Goal: Task Accomplishment & Management: Manage account settings

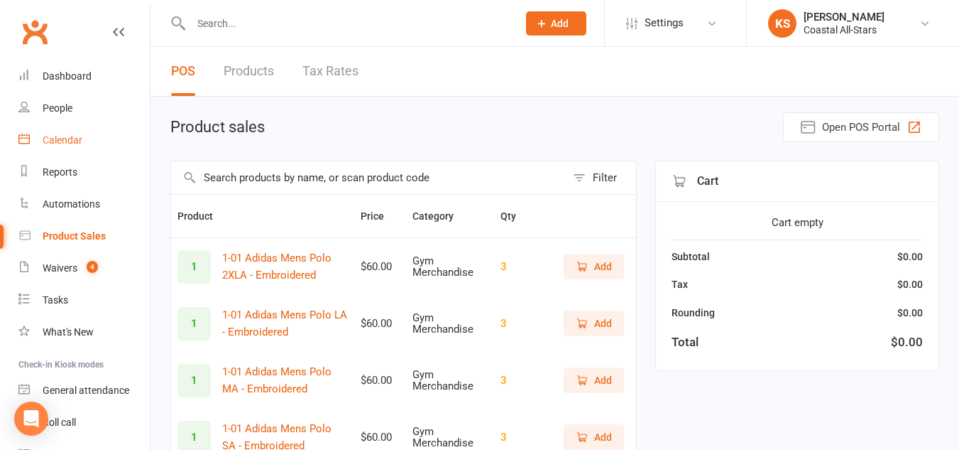
click at [72, 140] on div "Calendar" at bounding box center [63, 139] width 40 height 11
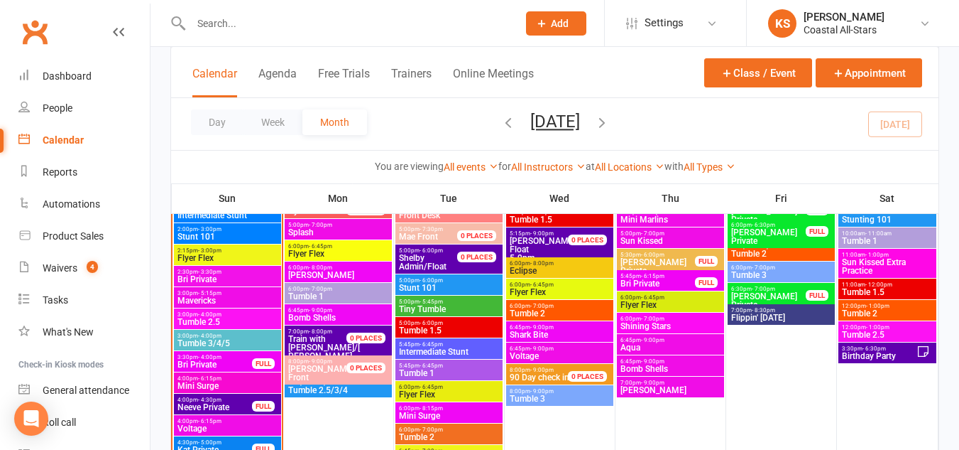
scroll to position [1324, 0]
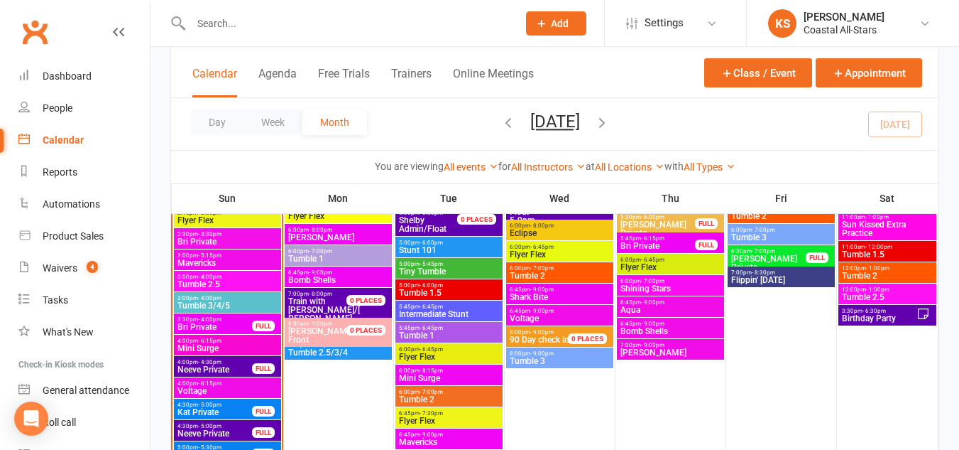
click at [222, 384] on span "4:00pm - 6:15pm" at bounding box center [228, 383] width 102 height 6
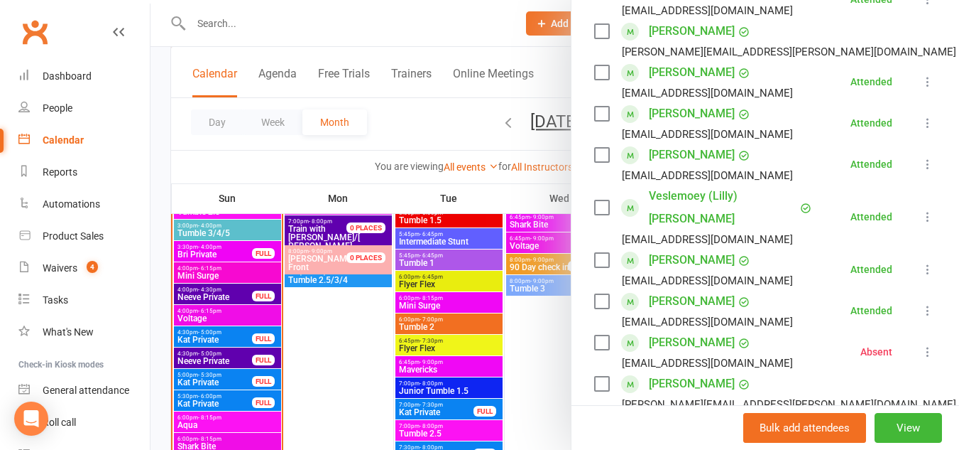
scroll to position [1397, 0]
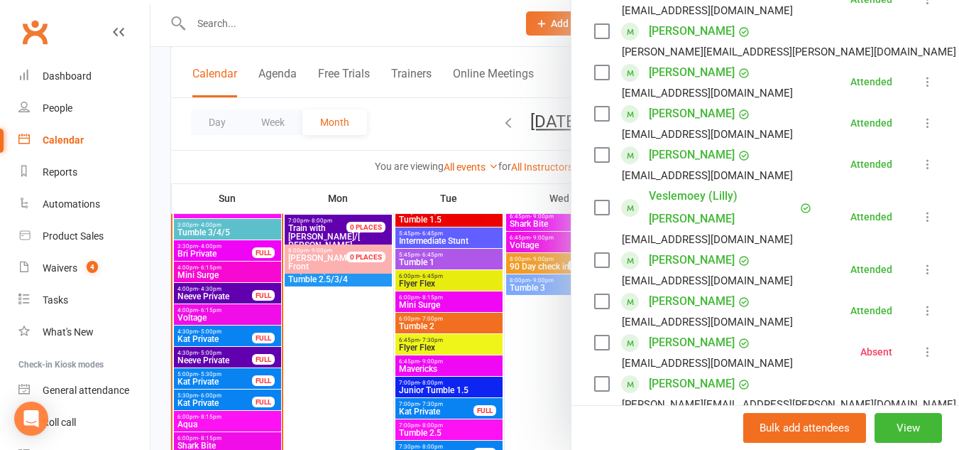
click at [200, 442] on div at bounding box center [555, 225] width 809 height 450
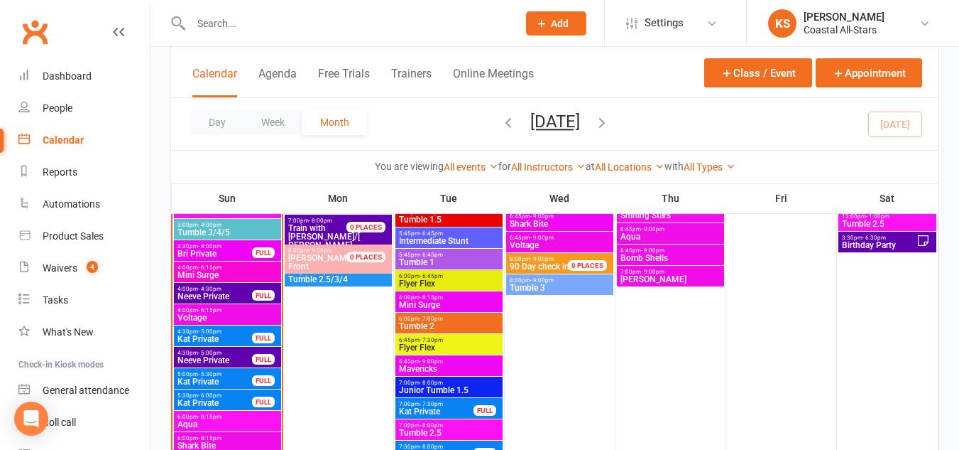
drag, startPoint x: 200, startPoint y: 442, endPoint x: 173, endPoint y: 439, distance: 27.1
click at [173, 439] on div at bounding box center [227, 242] width 109 height 484
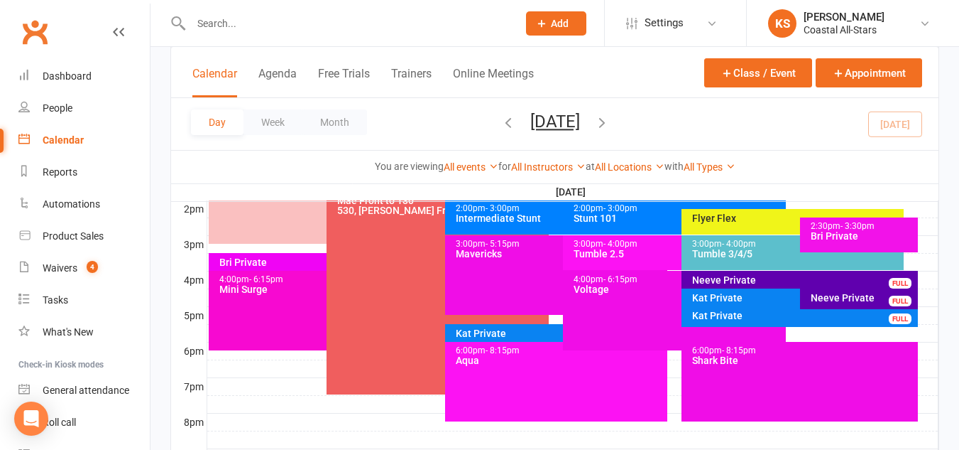
scroll to position [0, 0]
click at [749, 372] on div "6:00pm - 8:15pm Shark Bite" at bounding box center [800, 382] width 236 height 80
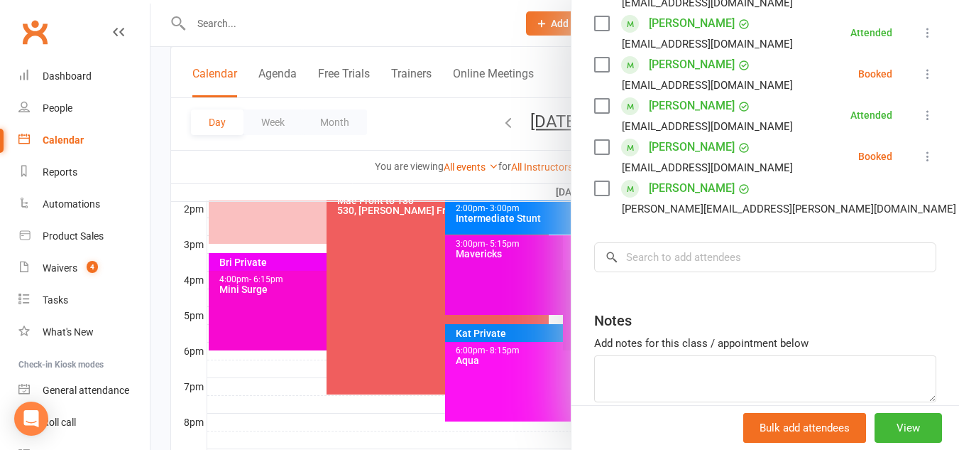
scroll to position [643, 0]
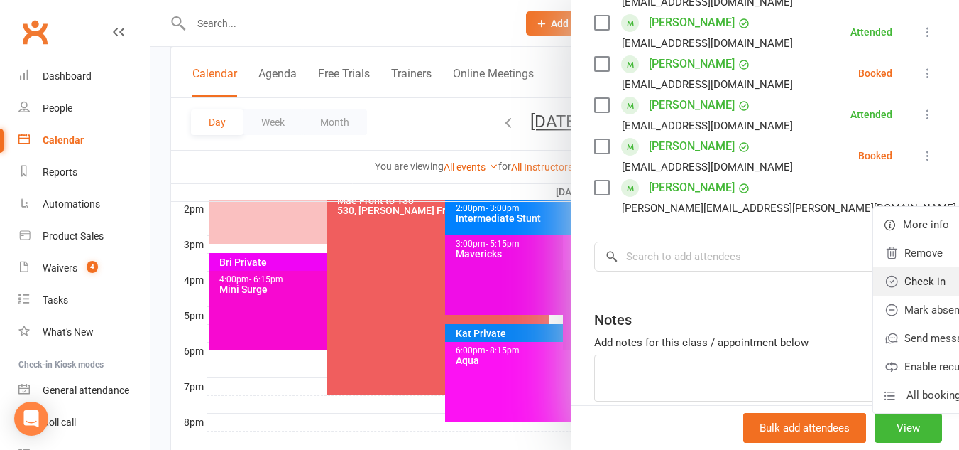
click at [874, 278] on link "Check in" at bounding box center [957, 281] width 166 height 28
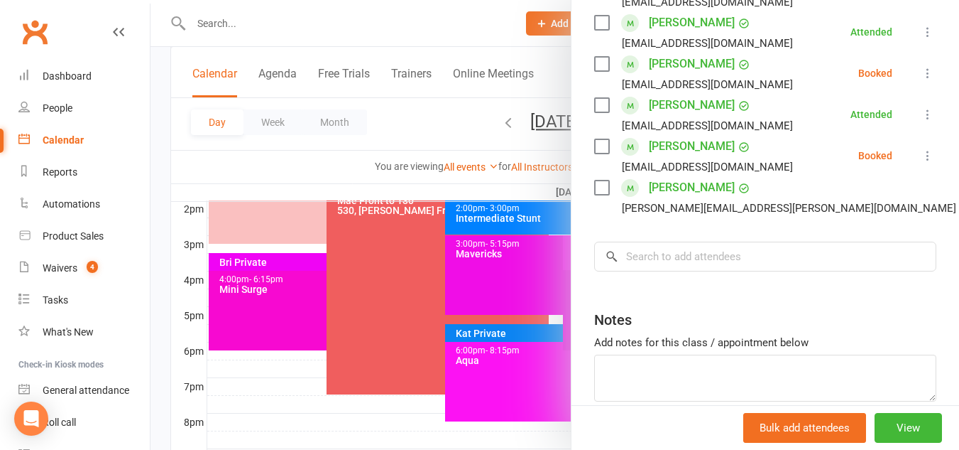
click at [921, 148] on icon at bounding box center [928, 155] width 14 height 14
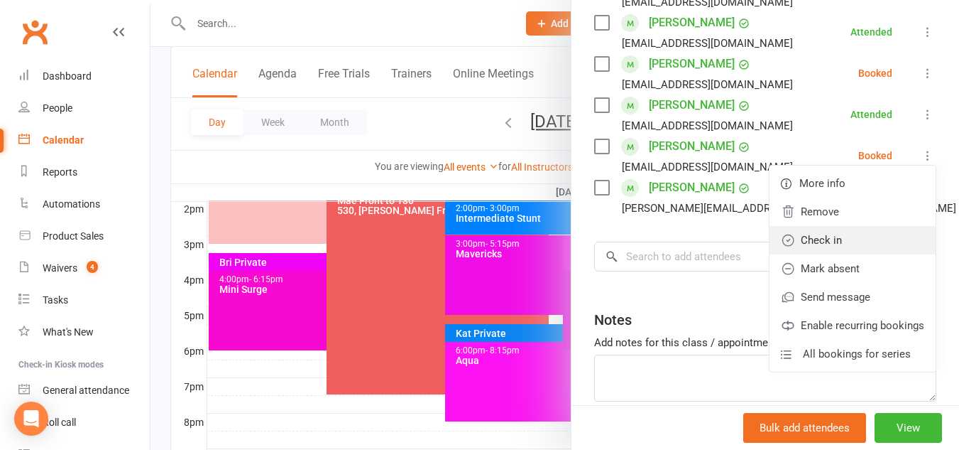
drag, startPoint x: 795, startPoint y: 233, endPoint x: 776, endPoint y: 234, distance: 19.9
click at [776, 234] on link "Check in" at bounding box center [853, 240] width 166 height 28
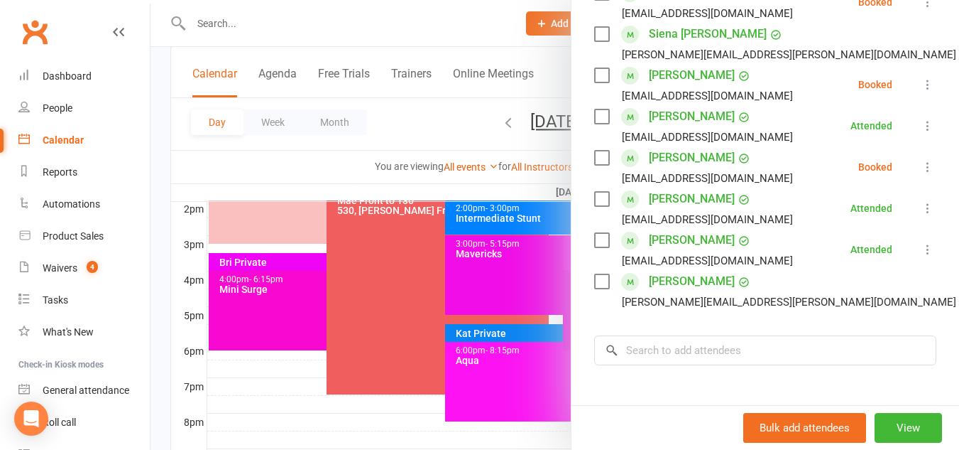
scroll to position [548, 0]
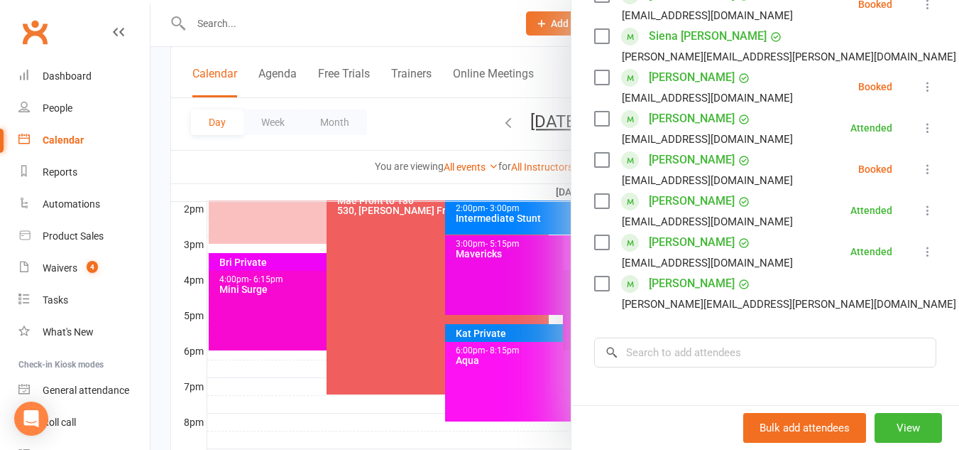
click at [921, 163] on icon at bounding box center [928, 169] width 14 height 14
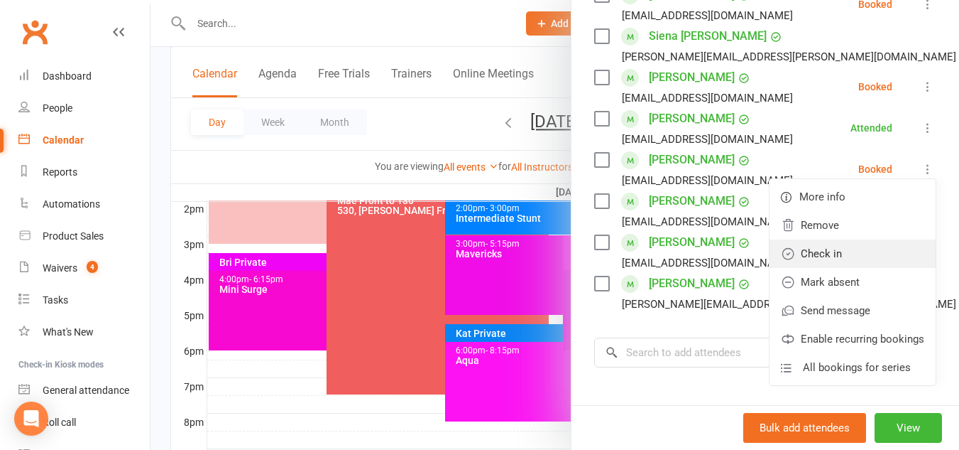
click at [841, 246] on link "Check in" at bounding box center [853, 253] width 166 height 28
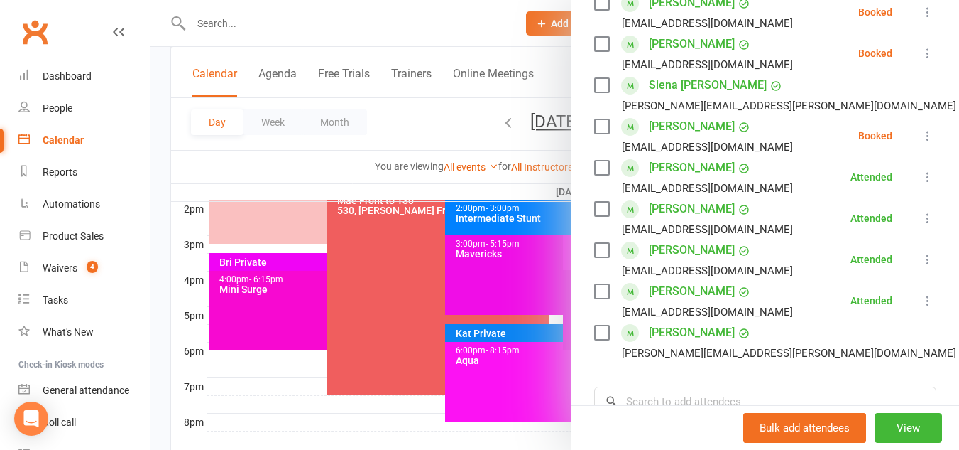
scroll to position [496, 0]
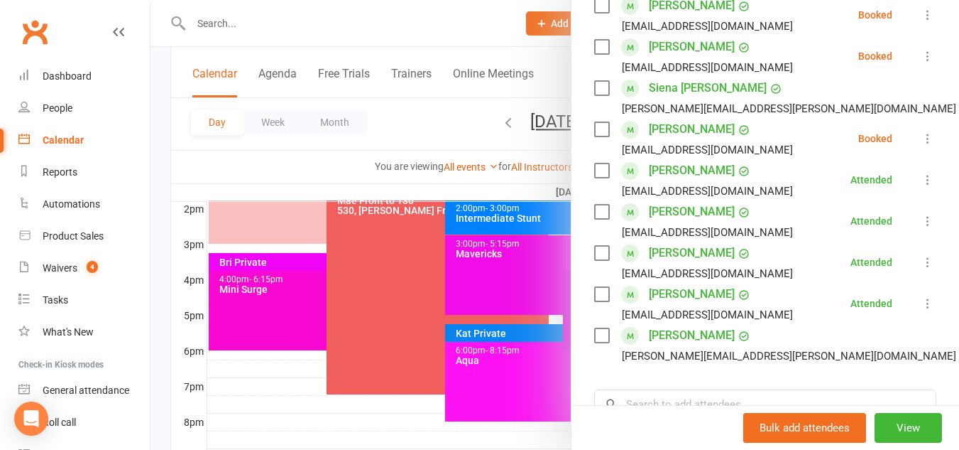
click at [921, 131] on icon at bounding box center [928, 138] width 14 height 14
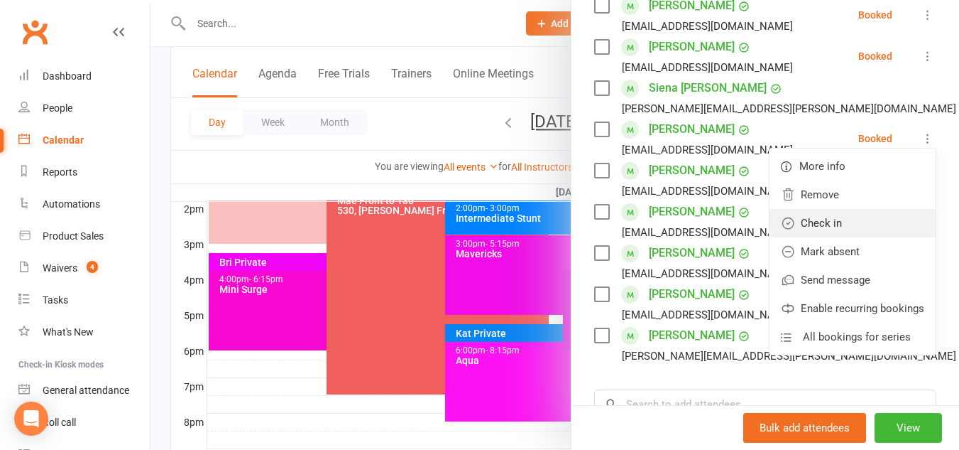
click at [782, 227] on link "Check in" at bounding box center [853, 223] width 166 height 28
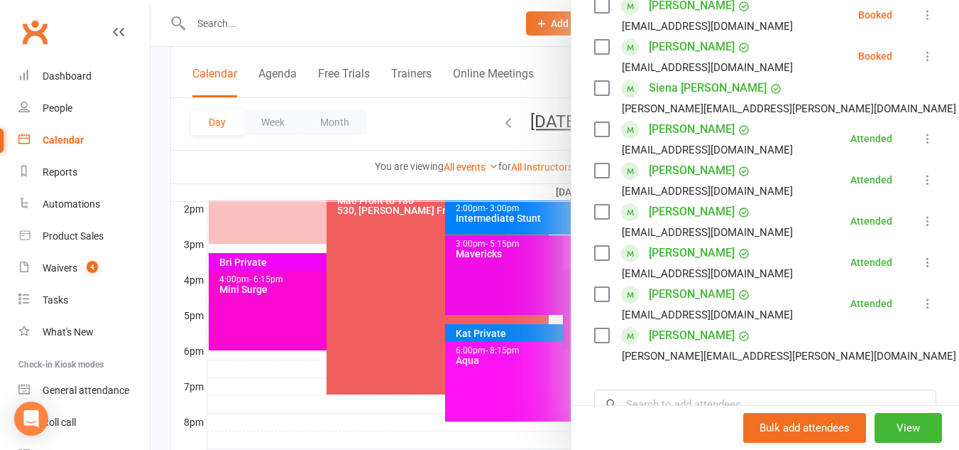
drag, startPoint x: 908, startPoint y: 103, endPoint x: 642, endPoint y: 140, distance: 268.2
click at [642, 141] on div "[EMAIL_ADDRESS][DOMAIN_NAME]" at bounding box center [707, 150] width 171 height 18
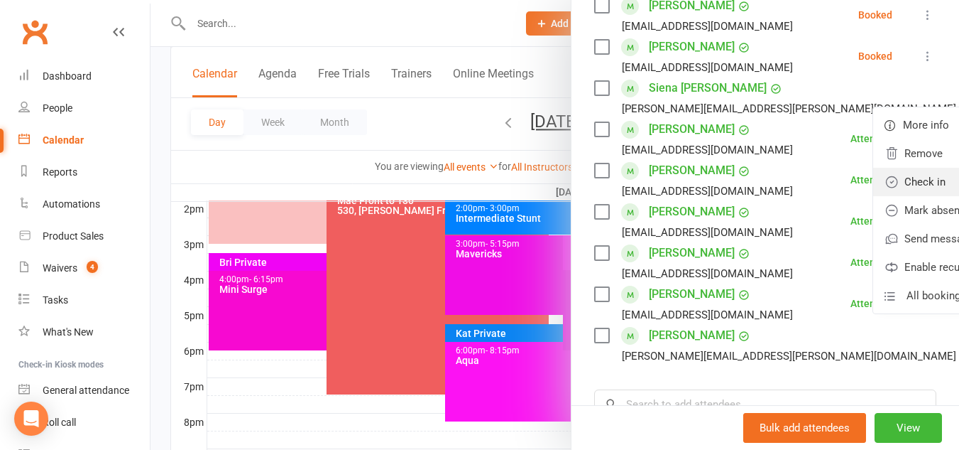
click at [874, 180] on link "Check in" at bounding box center [957, 182] width 166 height 28
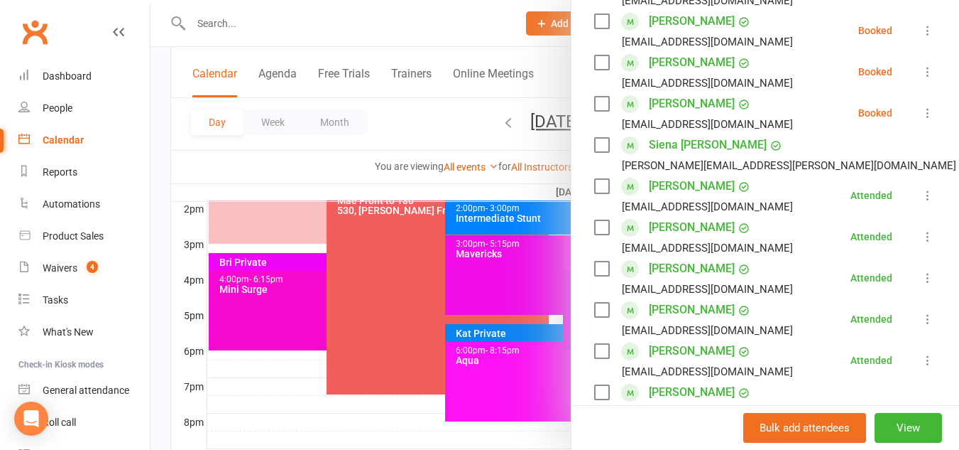
scroll to position [433, 0]
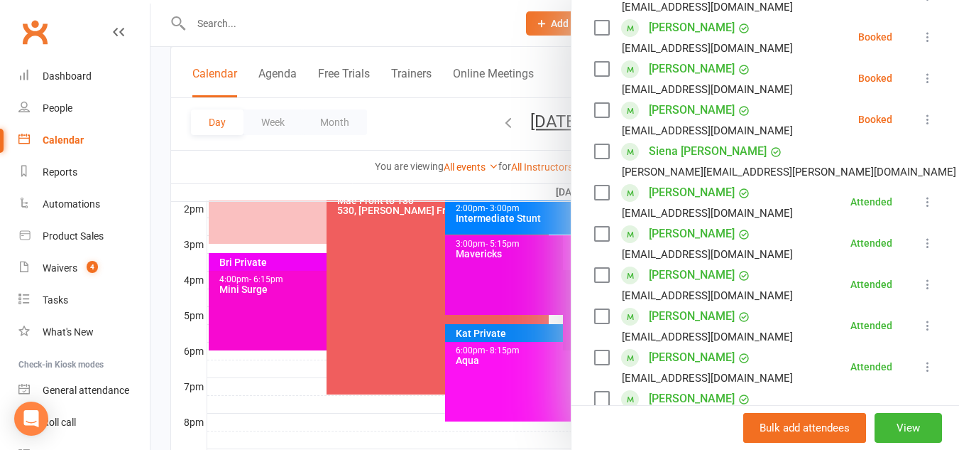
click at [921, 120] on icon at bounding box center [928, 119] width 14 height 14
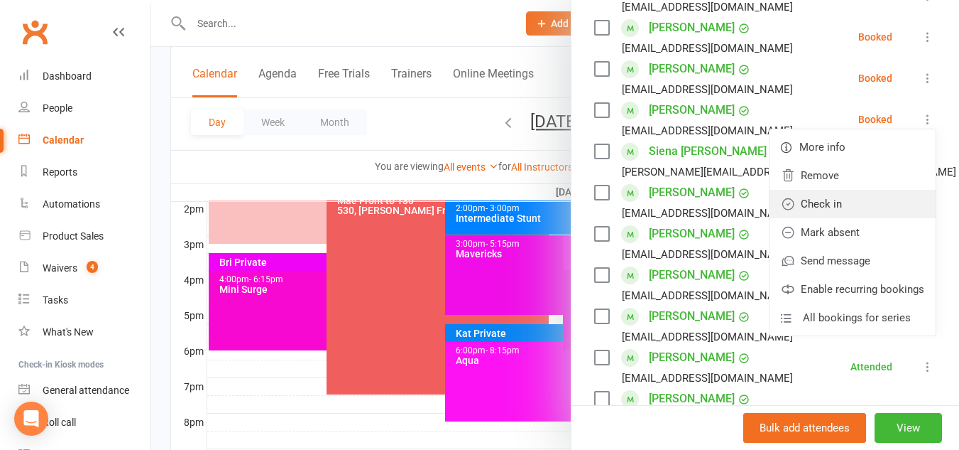
click at [846, 190] on link "Check in" at bounding box center [853, 204] width 166 height 28
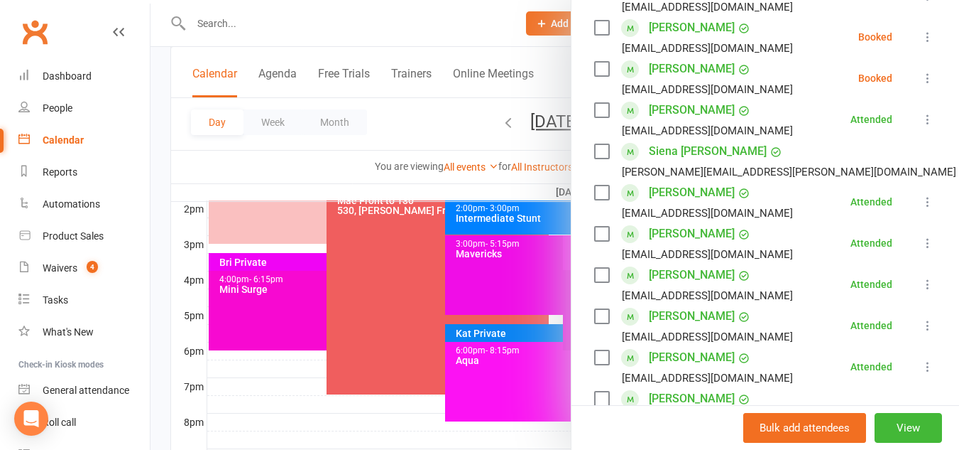
click at [920, 85] on button at bounding box center [928, 78] width 17 height 17
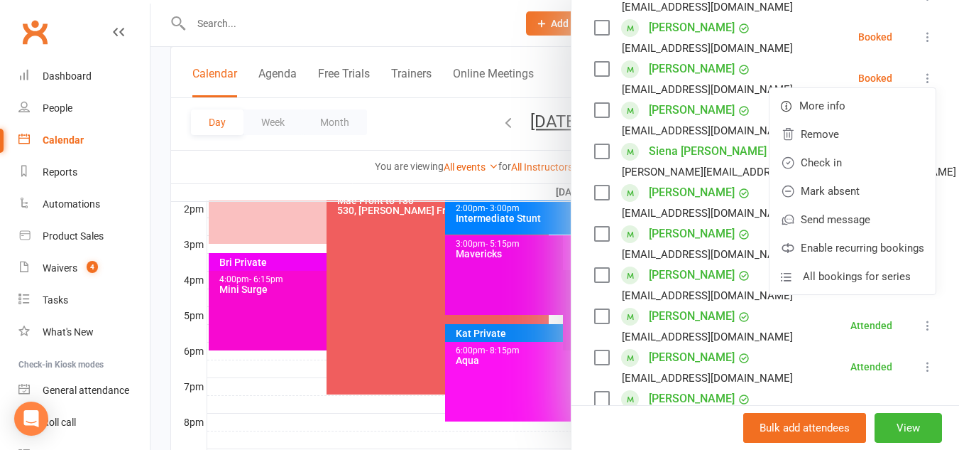
click at [920, 85] on button at bounding box center [928, 78] width 17 height 17
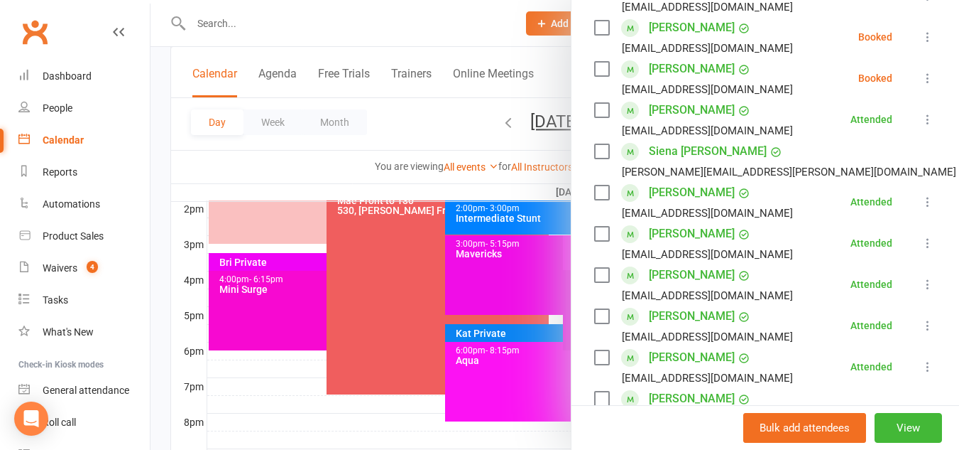
drag, startPoint x: 904, startPoint y: 85, endPoint x: 903, endPoint y: 72, distance: 12.8
click at [920, 72] on button at bounding box center [928, 78] width 17 height 17
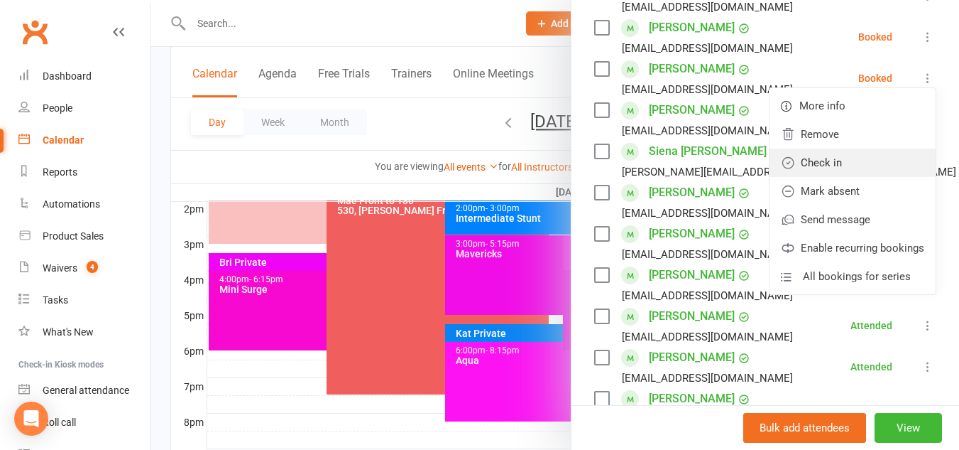
click at [830, 161] on link "Check in" at bounding box center [853, 162] width 166 height 28
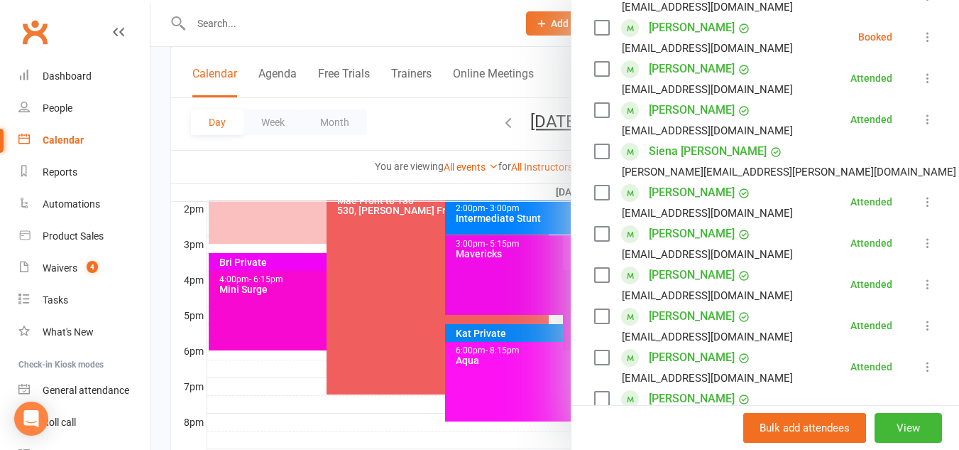
click at [921, 34] on icon at bounding box center [928, 37] width 14 height 14
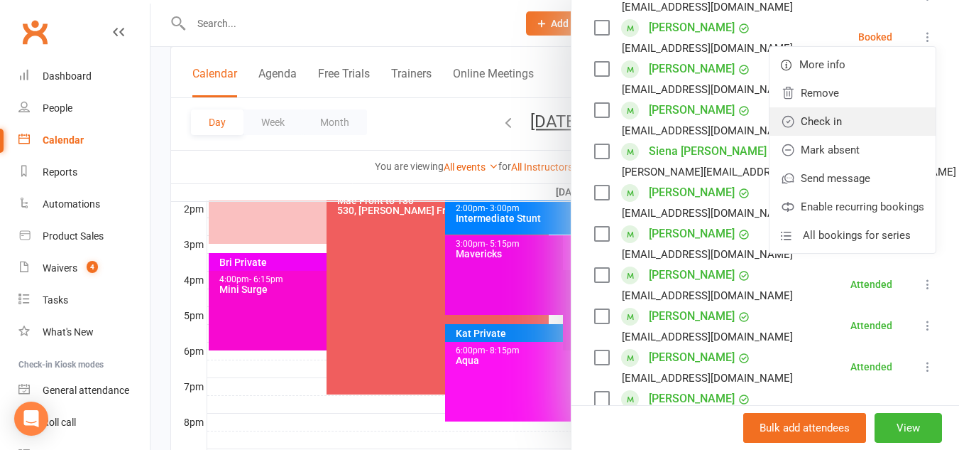
click at [857, 114] on link "Check in" at bounding box center [853, 121] width 166 height 28
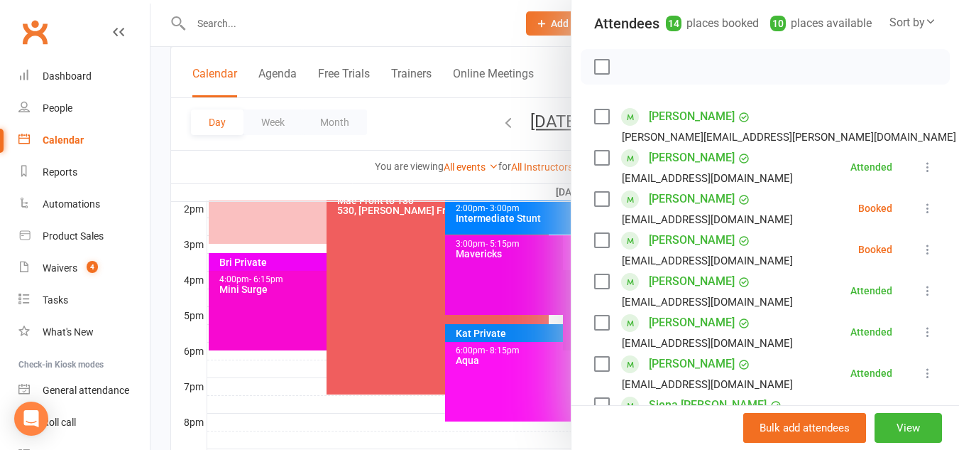
scroll to position [178, 0]
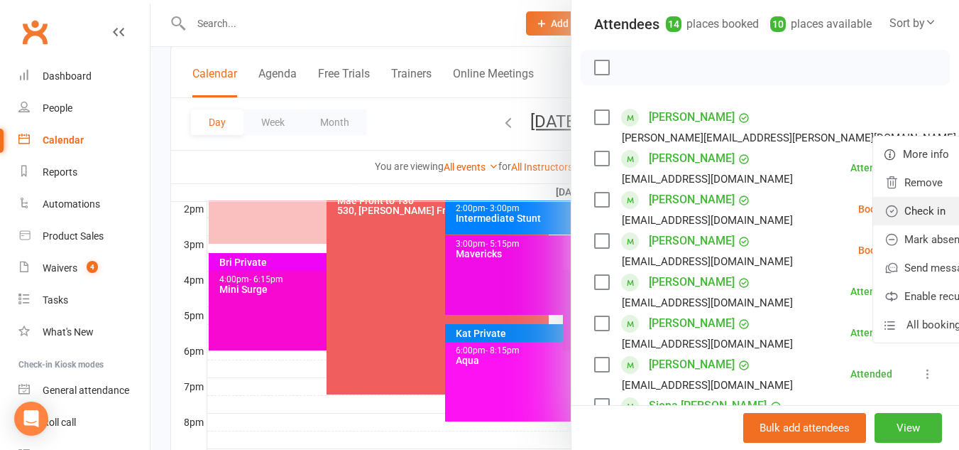
click at [874, 212] on link "Check in" at bounding box center [957, 211] width 166 height 28
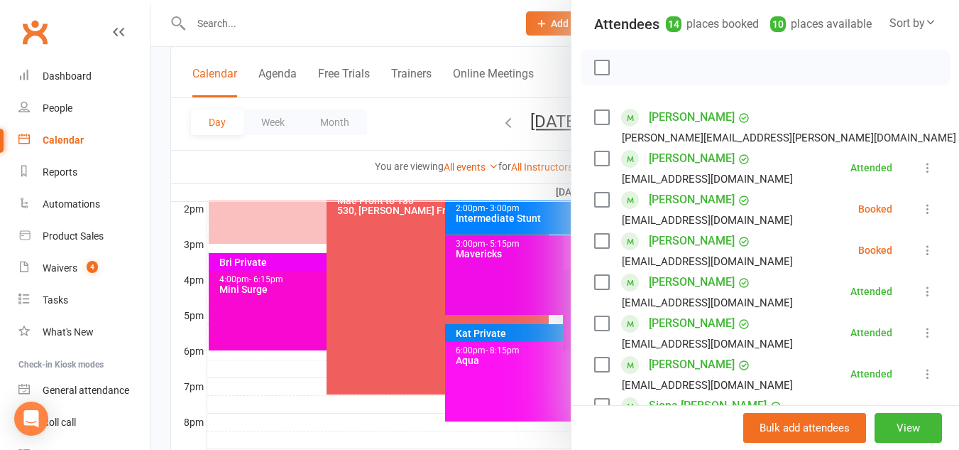
click at [920, 202] on button at bounding box center [928, 208] width 17 height 17
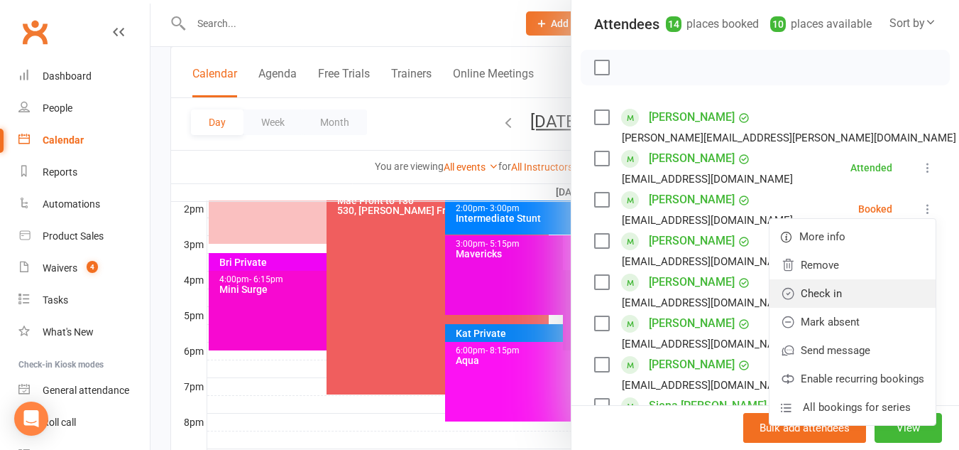
click at [812, 284] on link "Check in" at bounding box center [853, 293] width 166 height 28
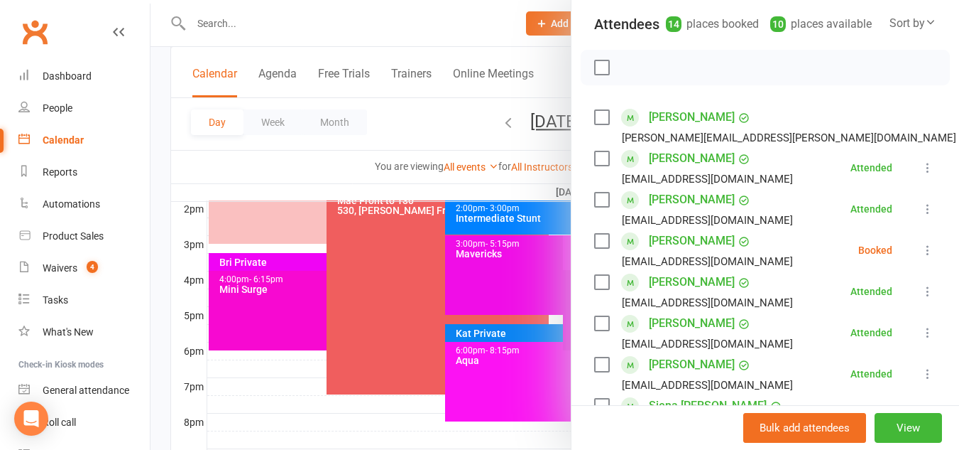
click at [921, 246] on icon at bounding box center [928, 250] width 14 height 14
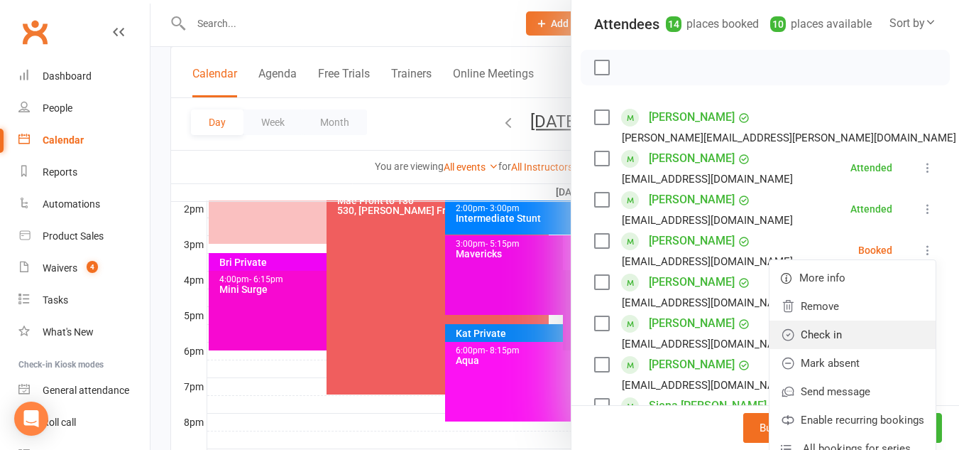
click at [825, 339] on link "Check in" at bounding box center [853, 334] width 166 height 28
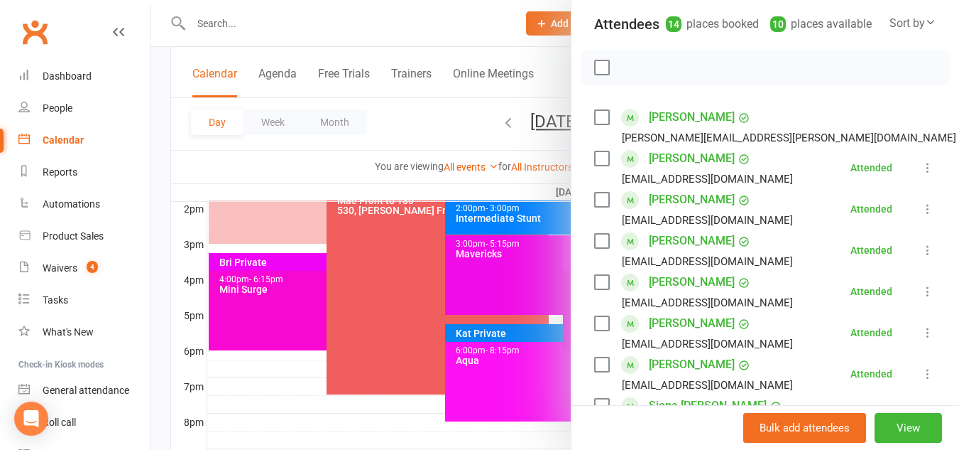
click at [349, 117] on div at bounding box center [555, 225] width 809 height 450
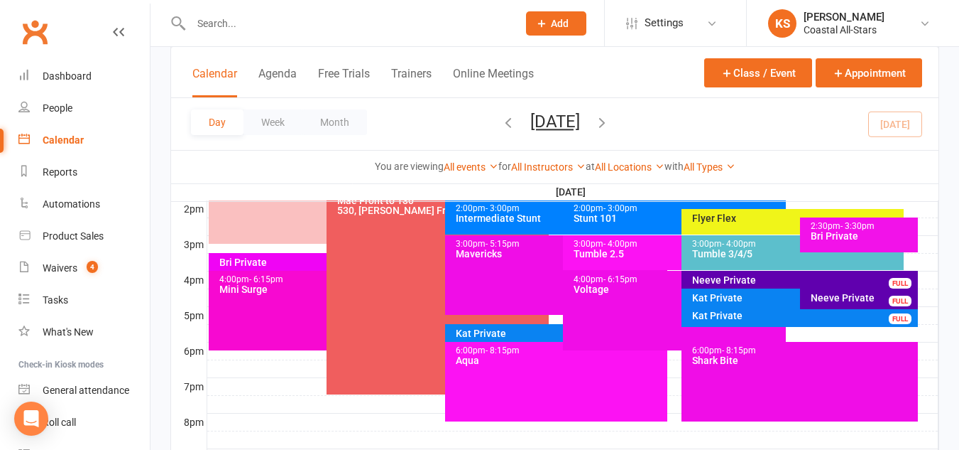
click at [481, 366] on div "6:00pm - 8:15pm Aqua" at bounding box center [556, 382] width 222 height 80
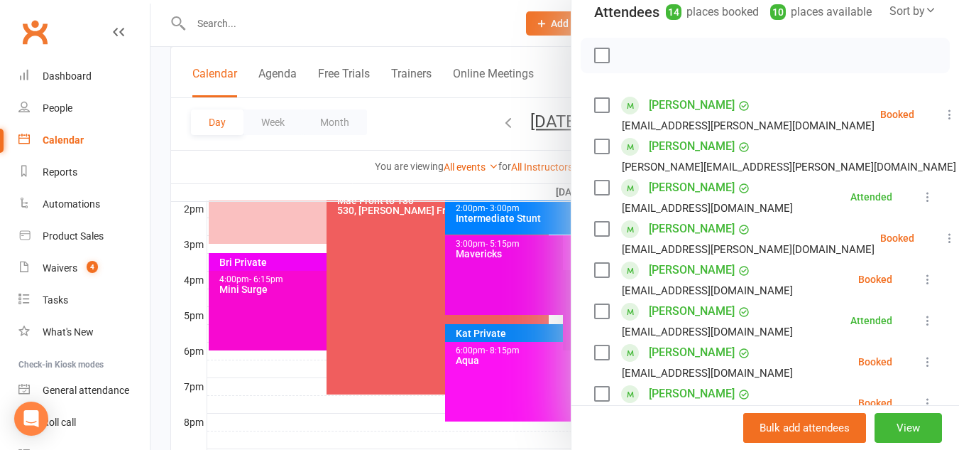
scroll to position [172, 0]
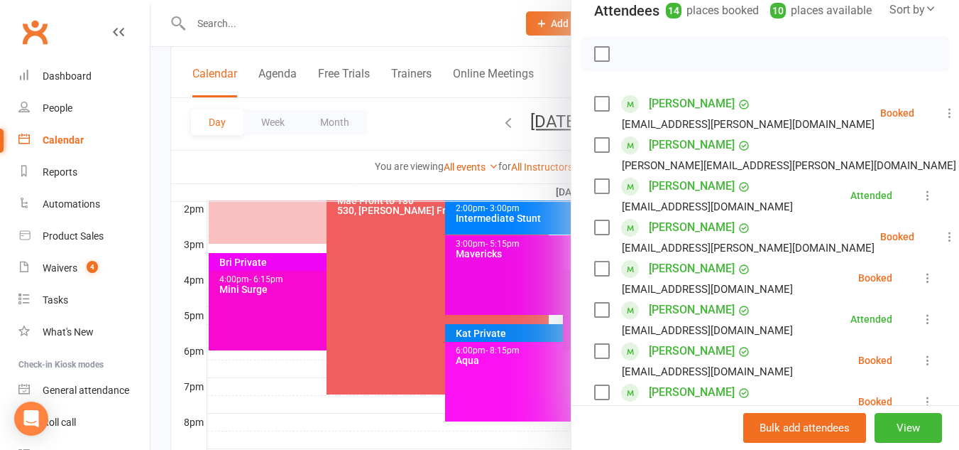
click at [943, 120] on icon at bounding box center [950, 113] width 14 height 14
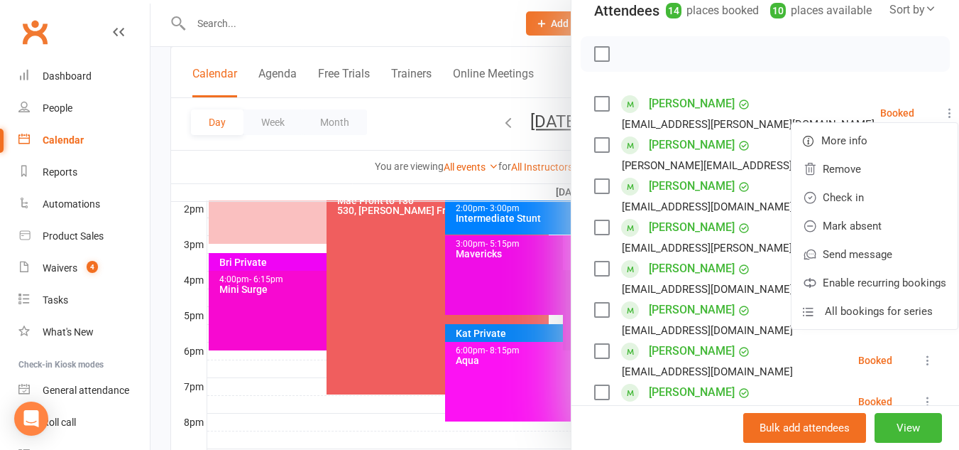
click at [943, 120] on icon at bounding box center [950, 113] width 14 height 14
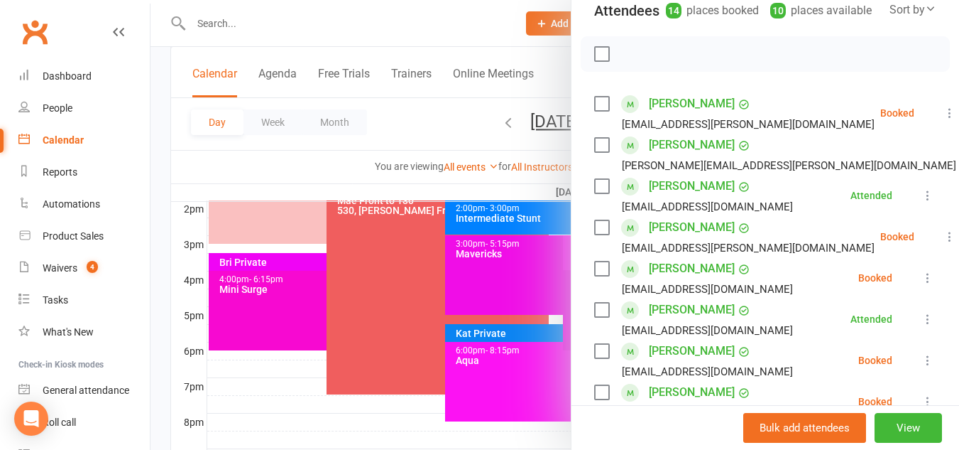
click at [943, 120] on icon at bounding box center [950, 113] width 14 height 14
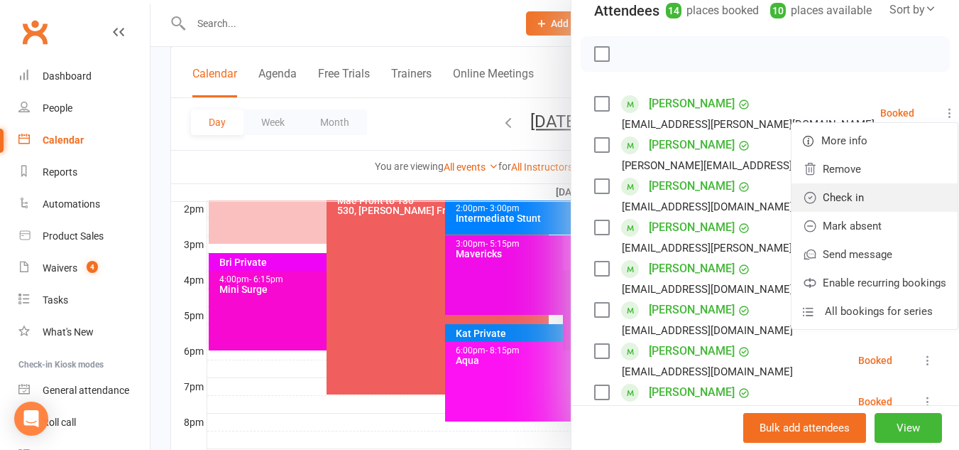
click at [852, 212] on link "Check in" at bounding box center [875, 197] width 166 height 28
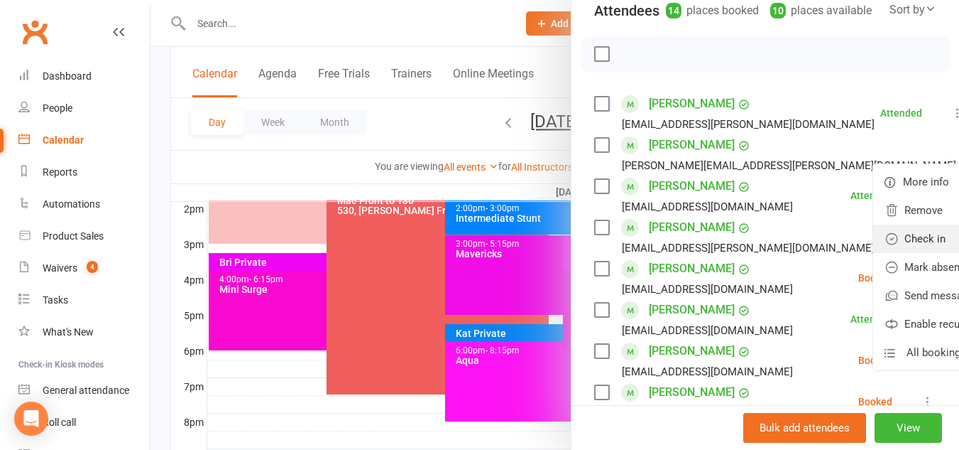
click at [874, 250] on link "Check in" at bounding box center [957, 238] width 166 height 28
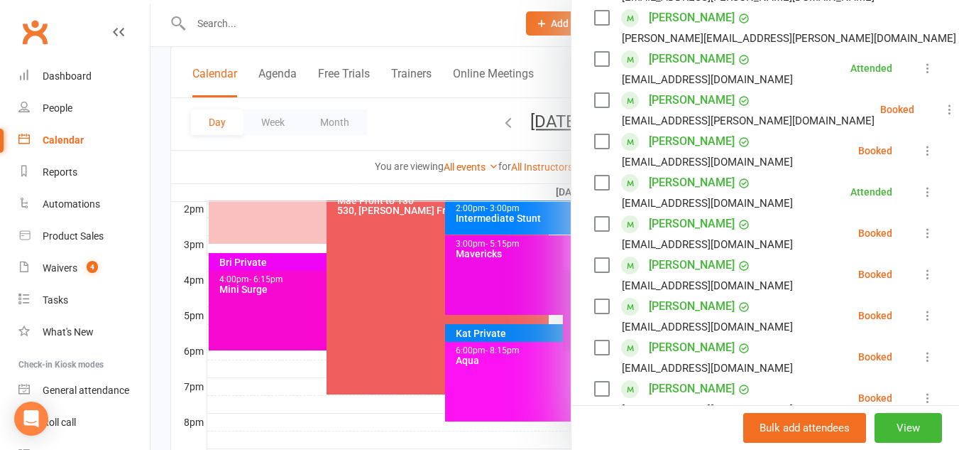
scroll to position [302, 0]
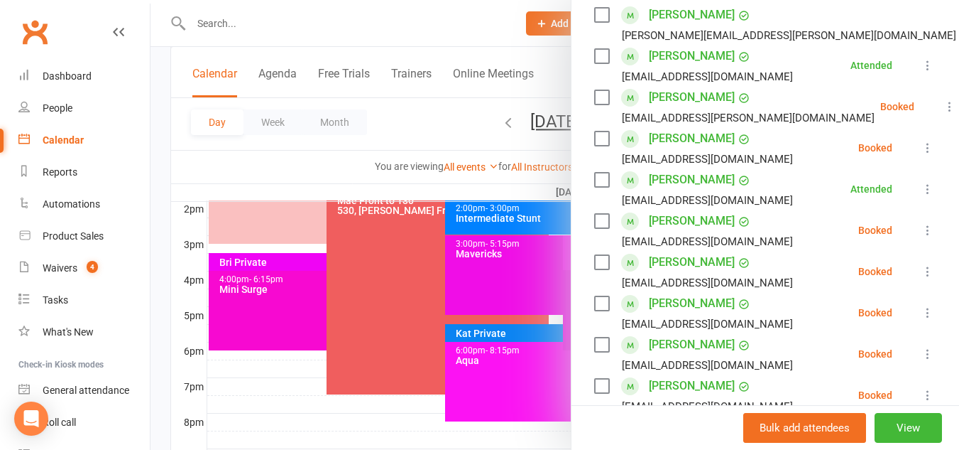
click at [943, 114] on icon at bounding box center [950, 106] width 14 height 14
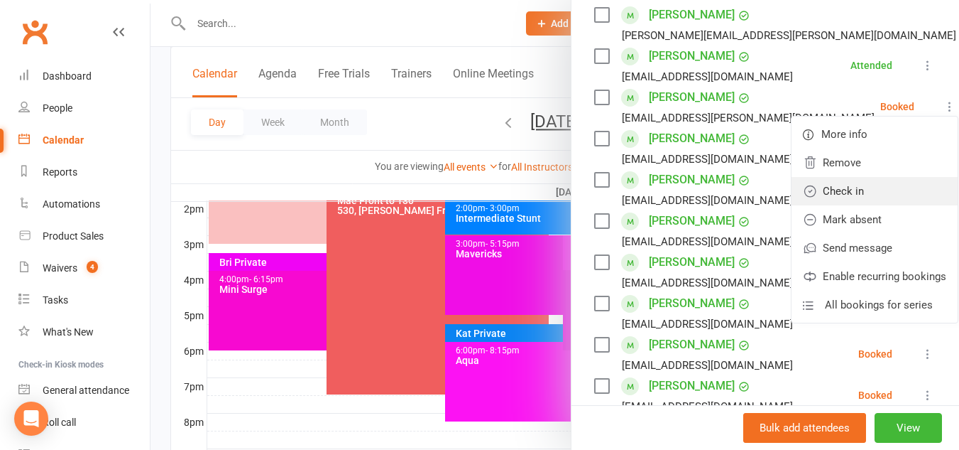
click at [841, 205] on link "Check in" at bounding box center [875, 191] width 166 height 28
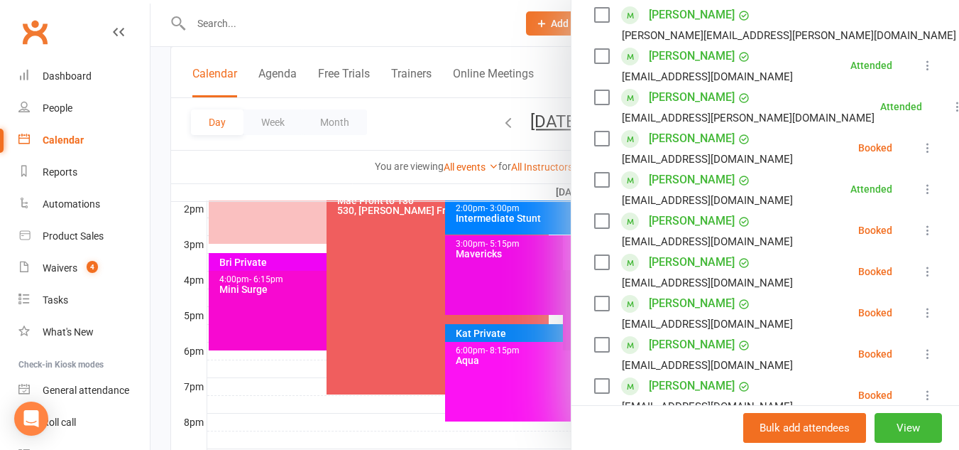
drag, startPoint x: 908, startPoint y: 164, endPoint x: 903, endPoint y: 158, distance: 7.5
click at [920, 156] on button at bounding box center [928, 147] width 17 height 17
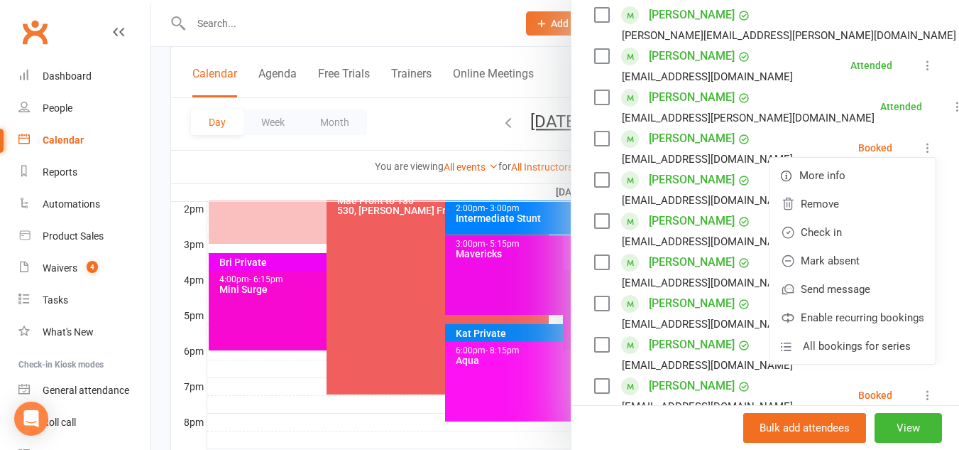
click at [920, 156] on button at bounding box center [928, 147] width 17 height 17
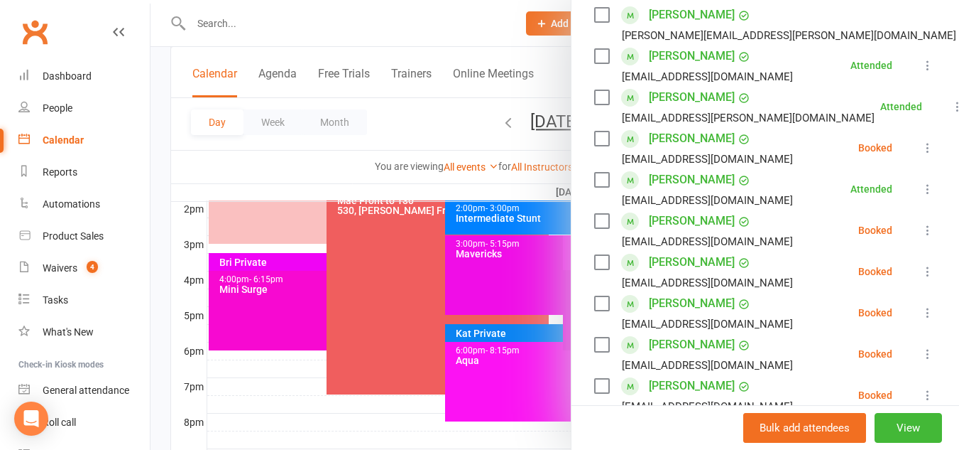
click at [920, 156] on button at bounding box center [928, 147] width 17 height 17
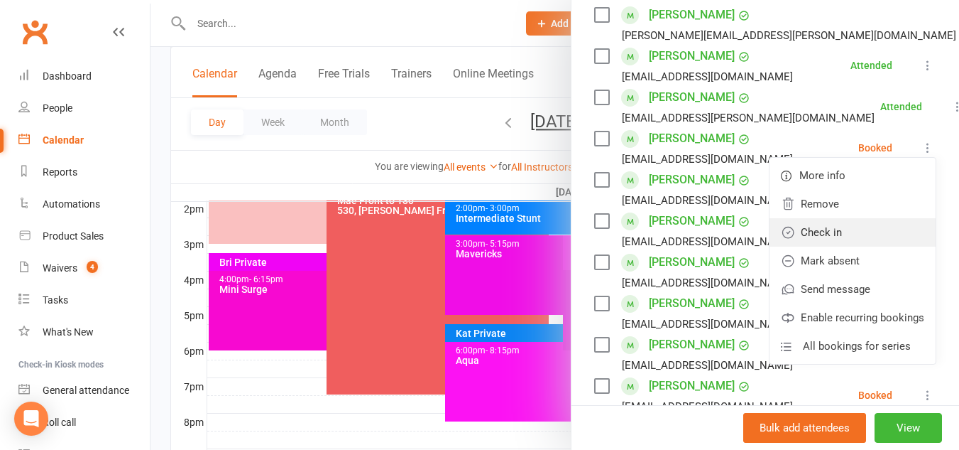
click at [844, 244] on link "Check in" at bounding box center [853, 232] width 166 height 28
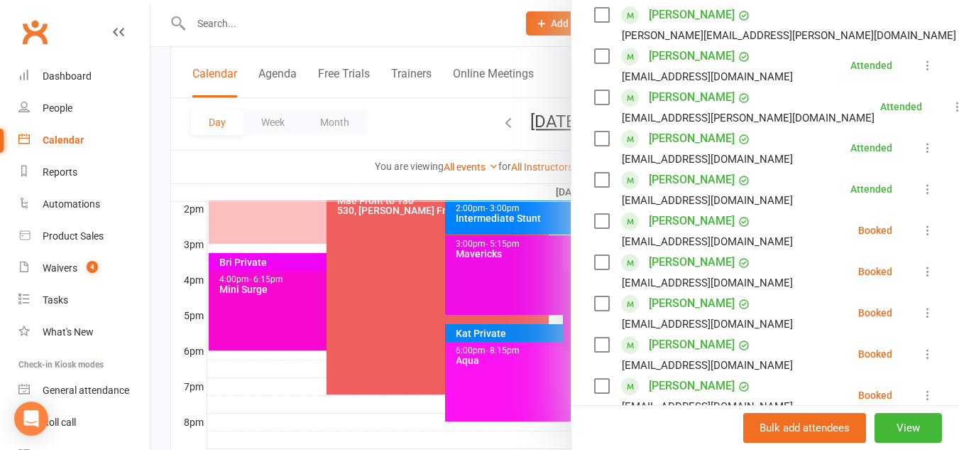
click at [921, 237] on icon at bounding box center [928, 230] width 14 height 14
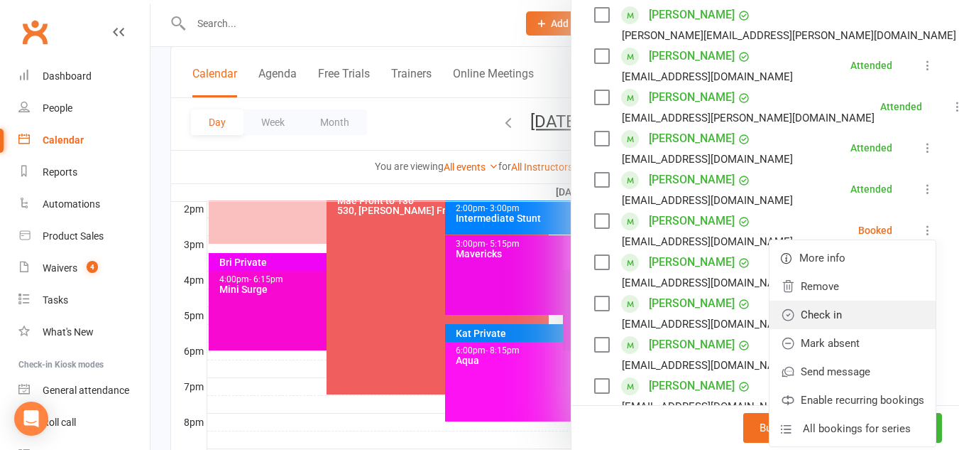
click at [824, 325] on link "Check in" at bounding box center [853, 314] width 166 height 28
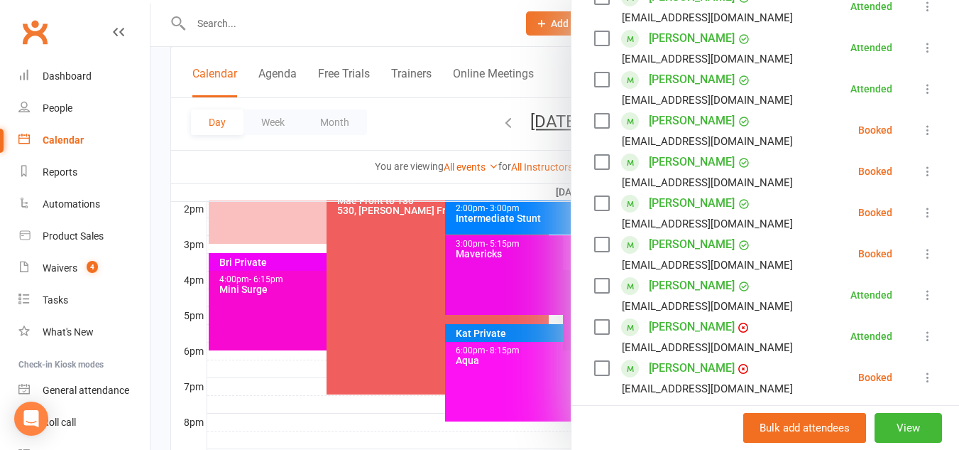
scroll to position [444, 0]
click at [921, 136] on icon at bounding box center [928, 129] width 14 height 14
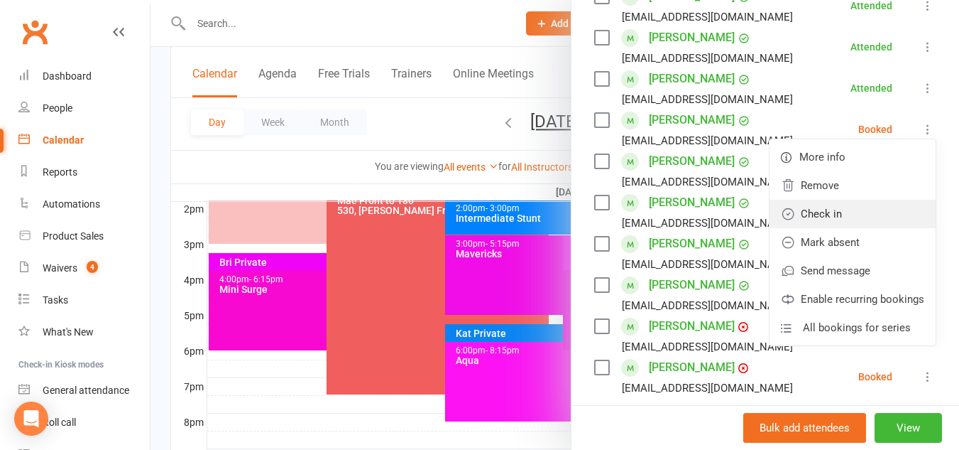
click at [833, 228] on link "Check in" at bounding box center [853, 214] width 166 height 28
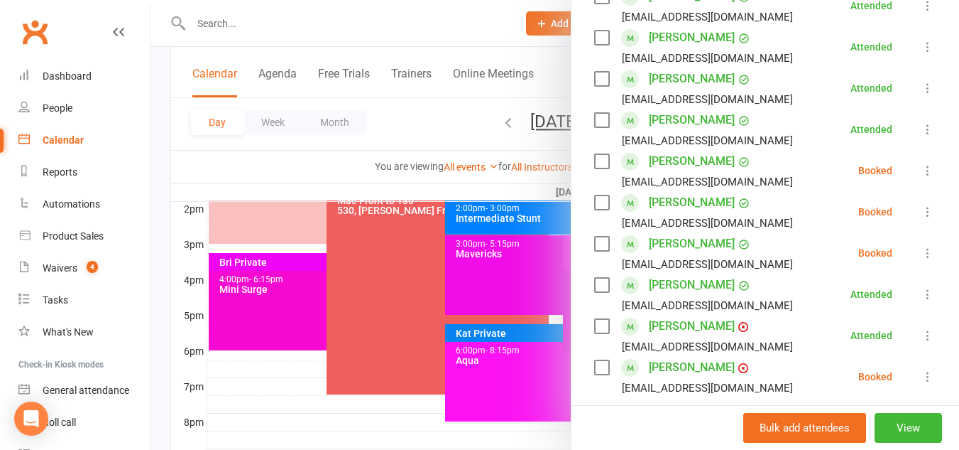
click at [921, 178] on icon at bounding box center [928, 170] width 14 height 14
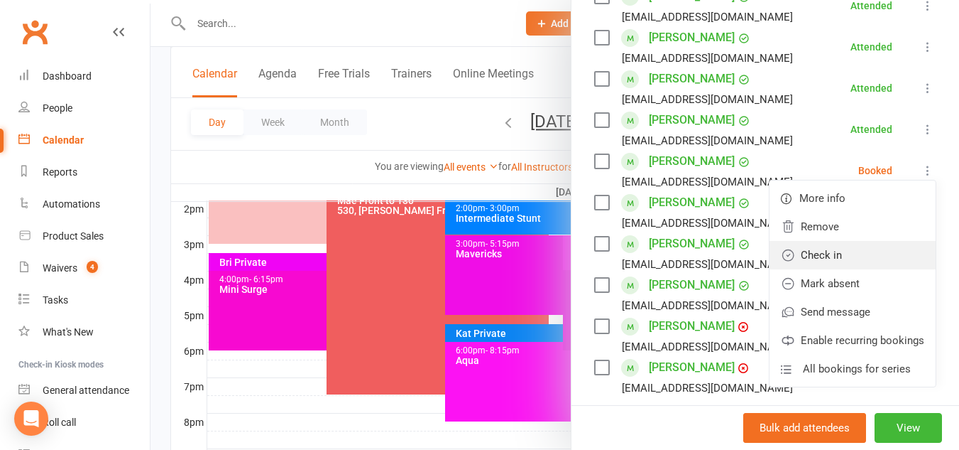
click at [804, 269] on link "Check in" at bounding box center [853, 255] width 166 height 28
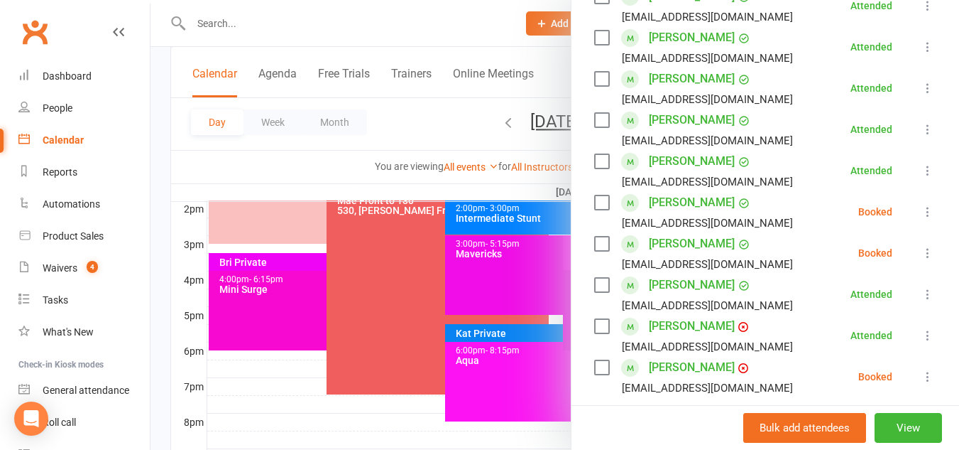
click at [921, 219] on icon at bounding box center [928, 212] width 14 height 14
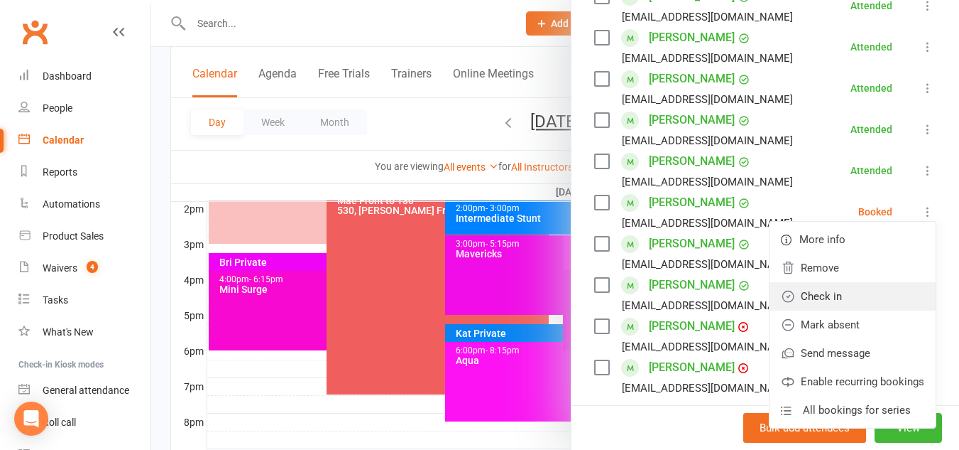
click at [830, 310] on link "Check in" at bounding box center [853, 296] width 166 height 28
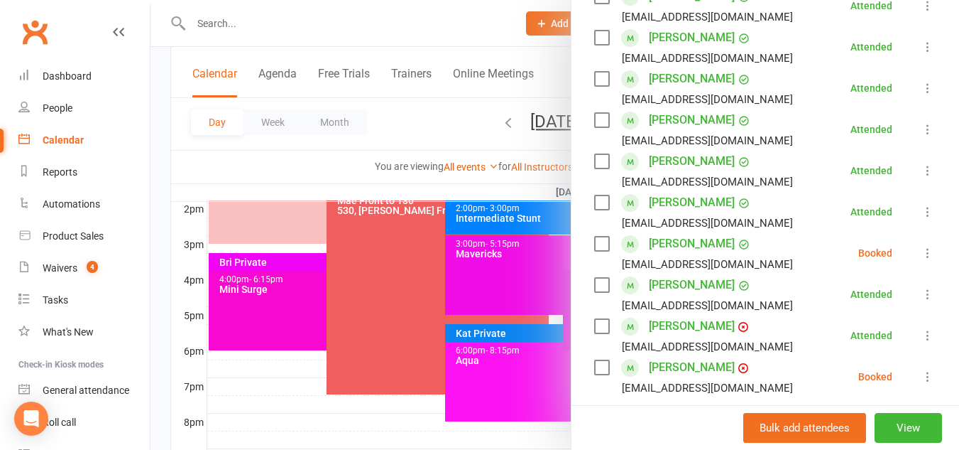
drag, startPoint x: 906, startPoint y: 268, endPoint x: 910, endPoint y: 262, distance: 7.7
click at [920, 261] on button at bounding box center [928, 252] width 17 height 17
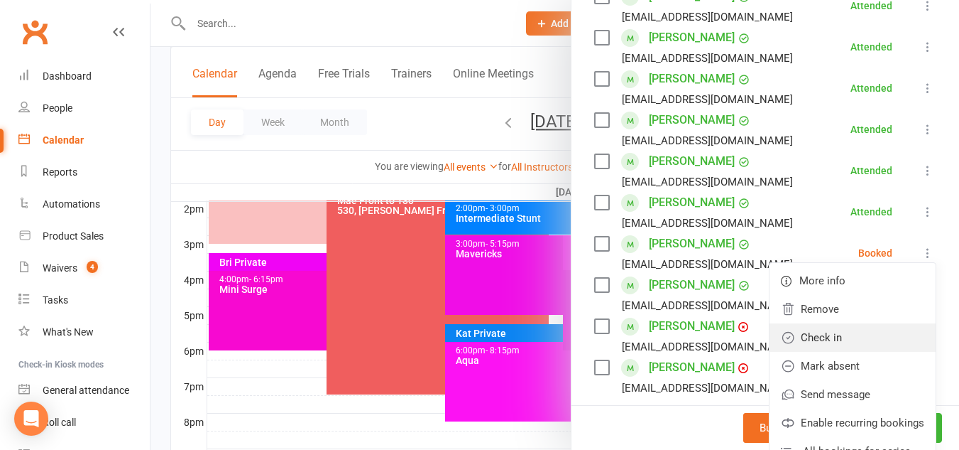
click at [827, 352] on link "Check in" at bounding box center [853, 337] width 166 height 28
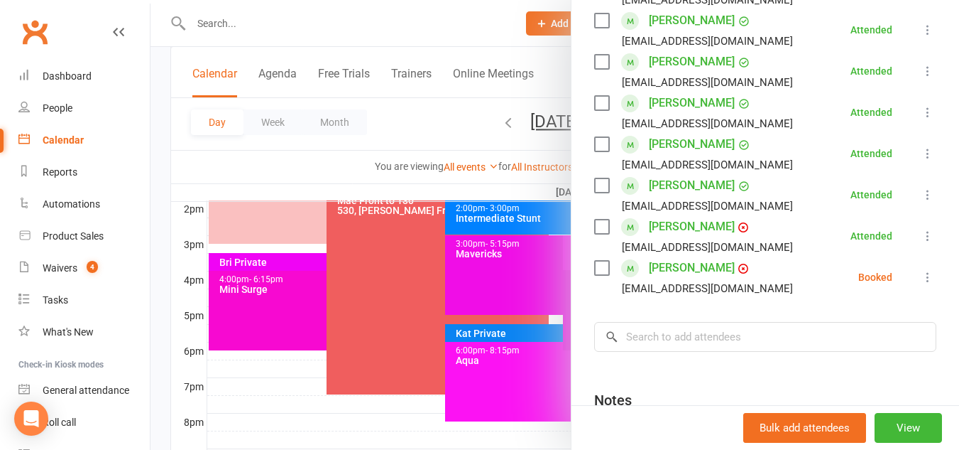
scroll to position [545, 0]
click at [921, 283] on icon at bounding box center [928, 275] width 14 height 14
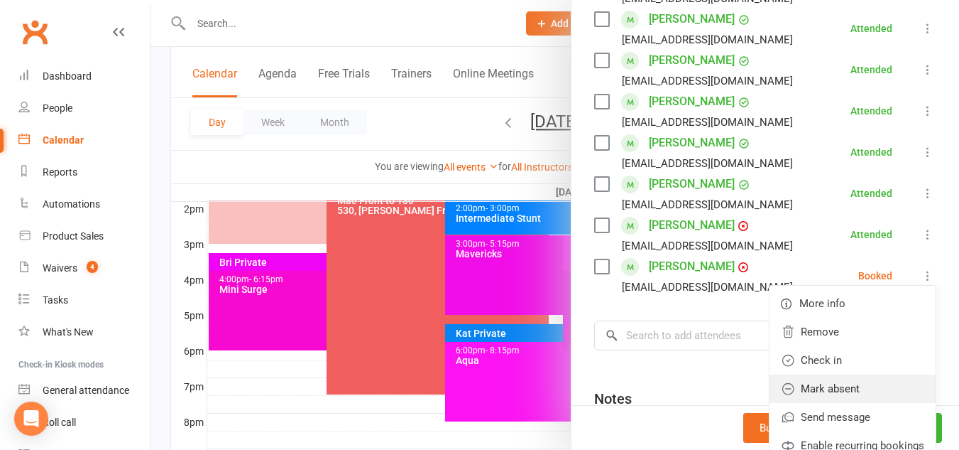
click at [810, 403] on link "Mark absent" at bounding box center [853, 388] width 166 height 28
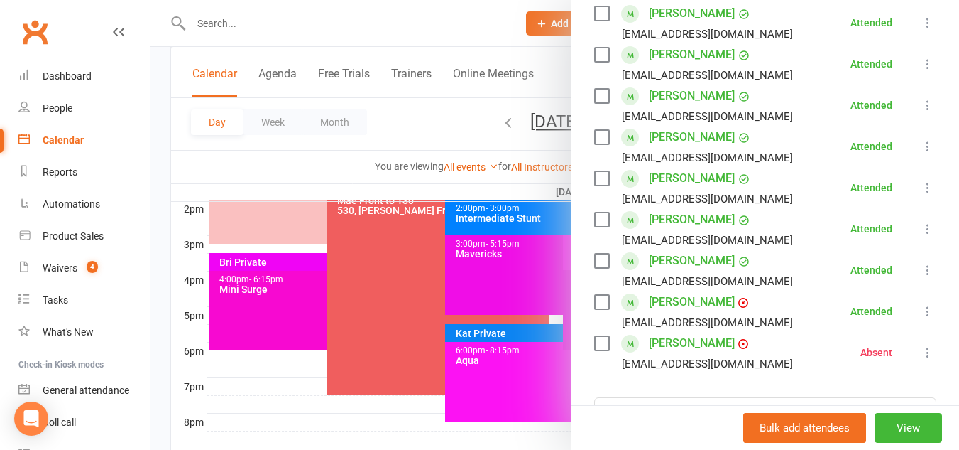
scroll to position [479, 0]
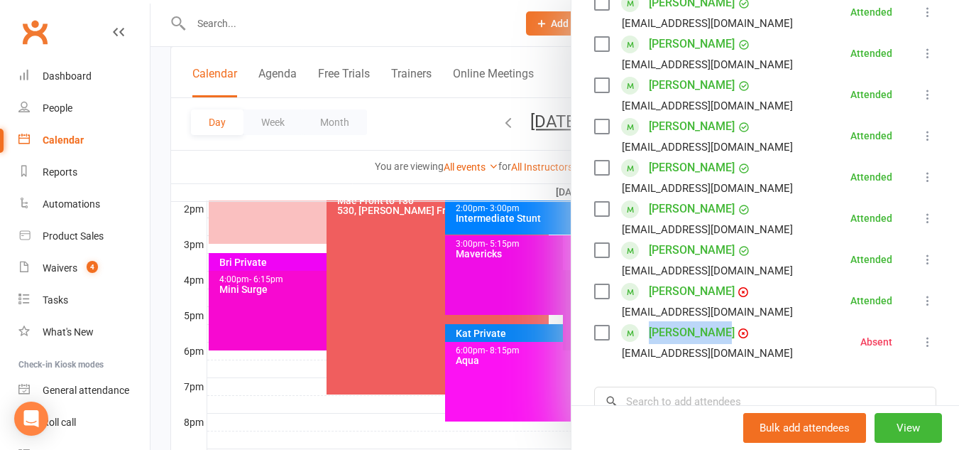
drag, startPoint x: 716, startPoint y: 353, endPoint x: 641, endPoint y: 347, distance: 75.6
click at [641, 347] on div "[PERSON_NAME] [EMAIL_ADDRESS][DOMAIN_NAME]" at bounding box center [696, 341] width 205 height 41
copy link "[PERSON_NAME]"
